Goal: Communication & Community: Connect with others

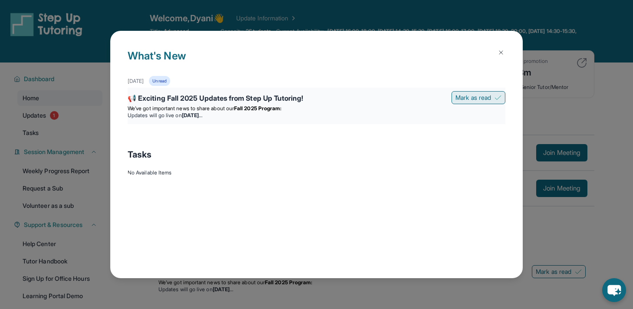
click at [477, 102] on button "Mark as read" at bounding box center [478, 97] width 54 height 13
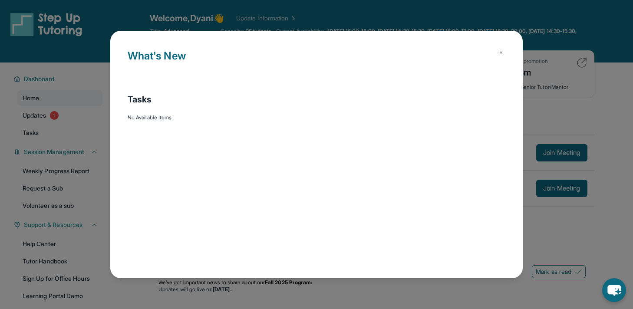
click at [553, 55] on div "What's New Tasks No Available Items" at bounding box center [316, 154] width 633 height 309
click at [540, 87] on div "What's New Tasks No Available Items" at bounding box center [316, 154] width 633 height 309
click at [543, 103] on div "What's New Tasks No Available Items" at bounding box center [316, 154] width 633 height 309
click at [498, 53] on img at bounding box center [500, 52] width 7 height 7
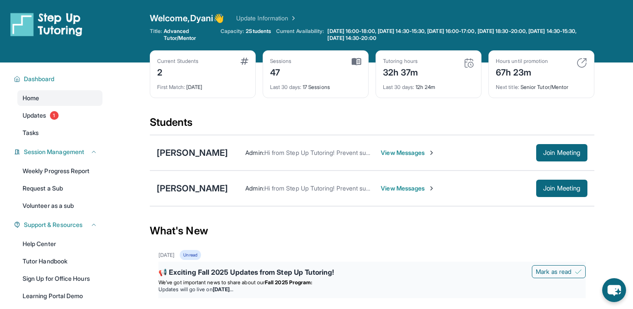
click at [372, 281] on p "We’ve got important news to share about our Fall 2025 Program:" at bounding box center [371, 282] width 427 height 7
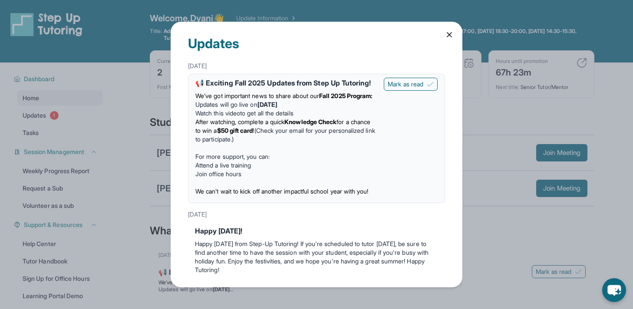
click at [155, 153] on div "Updates [DATE] 📢 Exciting Fall 2025 Updates from Step Up Tutoring! We’ve got im…" at bounding box center [316, 154] width 633 height 309
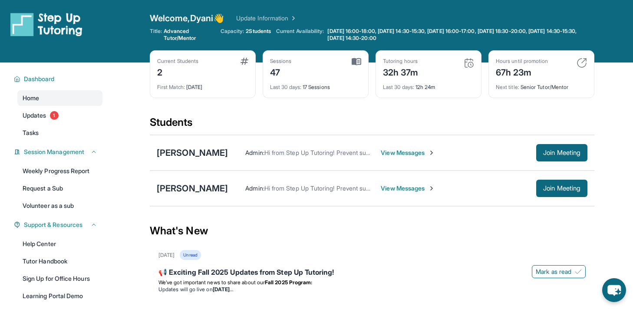
click at [401, 153] on span "View Messages" at bounding box center [408, 152] width 54 height 9
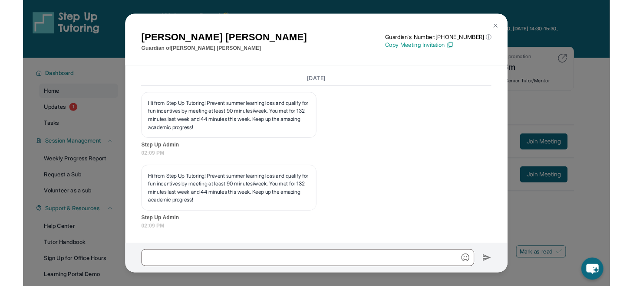
scroll to position [13068, 0]
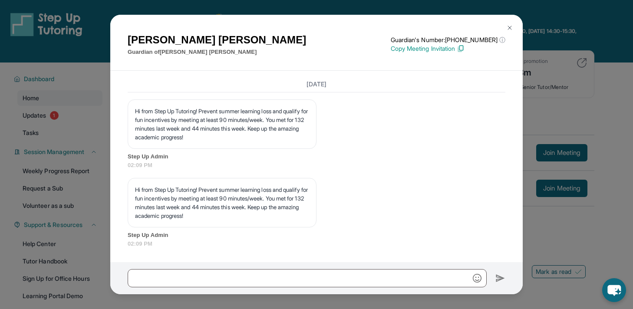
copy p "Hey! Just a 15 minute reminder before our session [DATE] at 5pm!"
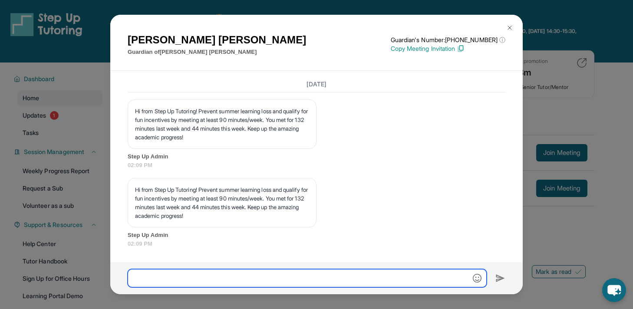
click at [396, 280] on input "text" at bounding box center [307, 278] width 359 height 18
paste input "**********"
click at [330, 276] on input "**********" at bounding box center [307, 278] width 359 height 18
type input "**********"
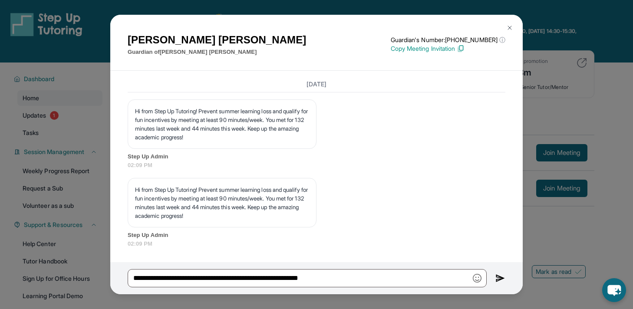
click at [548, 124] on div "[PERSON_NAME] Guardian of [PERSON_NAME] Guardian's Number: [PHONE_NUMBER] ⓘ Thi…" at bounding box center [316, 154] width 633 height 309
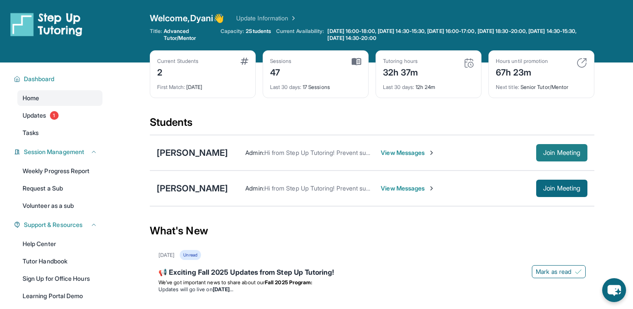
click at [557, 153] on span "Join Meeting" at bounding box center [561, 152] width 37 height 5
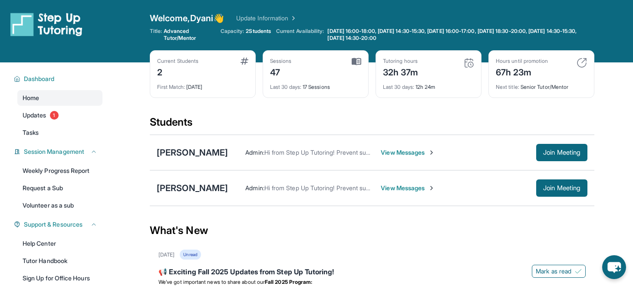
click at [391, 154] on span "View Messages" at bounding box center [408, 152] width 54 height 9
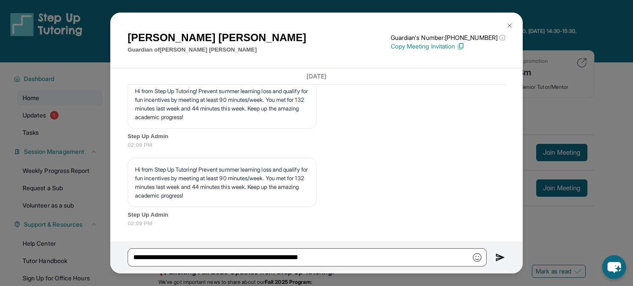
scroll to position [13202, 0]
click at [503, 261] on img at bounding box center [500, 258] width 10 height 10
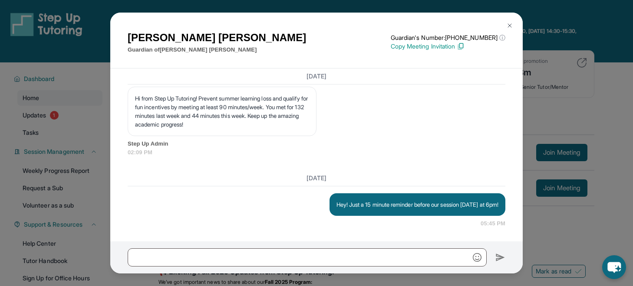
scroll to position [13273, 0]
click at [611, 78] on div "[PERSON_NAME] Guardian of [PERSON_NAME] Guardian's Number: [PHONE_NUMBER] ⓘ Thi…" at bounding box center [316, 143] width 633 height 286
